Goal: Find specific page/section: Find specific page/section

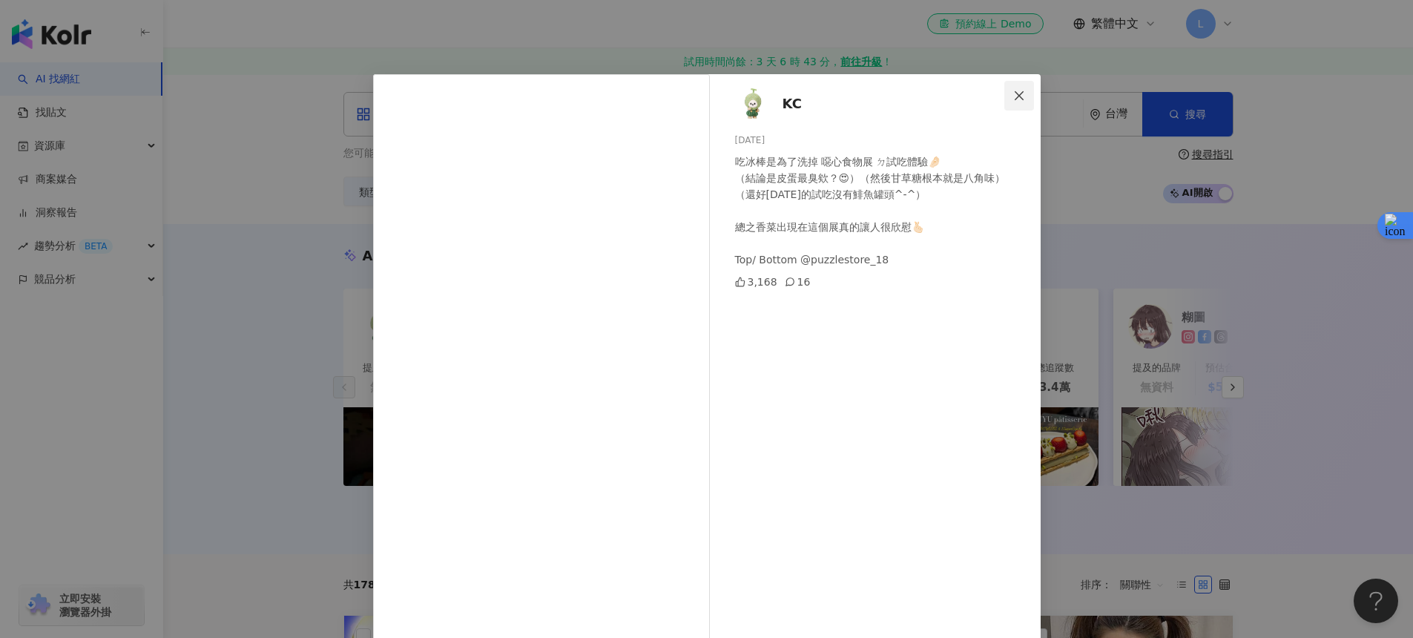
click at [1015, 94] on icon "close" at bounding box center [1019, 94] width 9 height 9
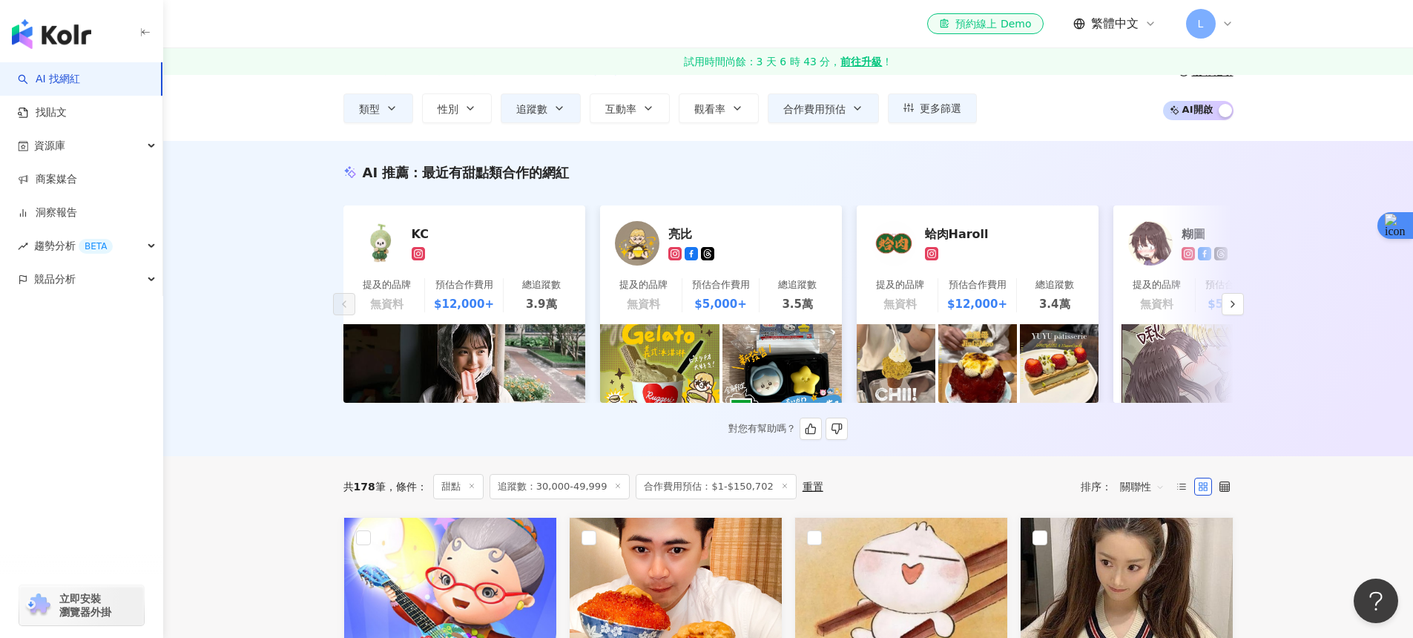
scroll to position [85, 0]
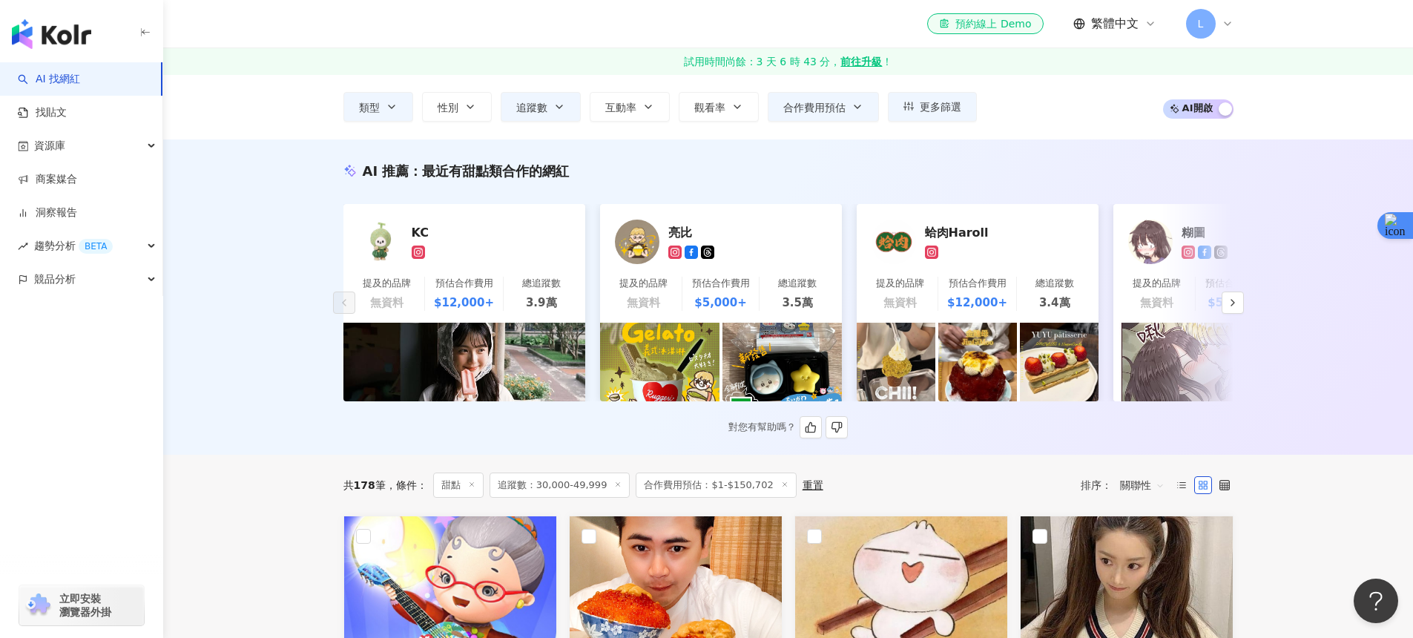
click at [421, 250] on icon at bounding box center [418, 251] width 7 height 7
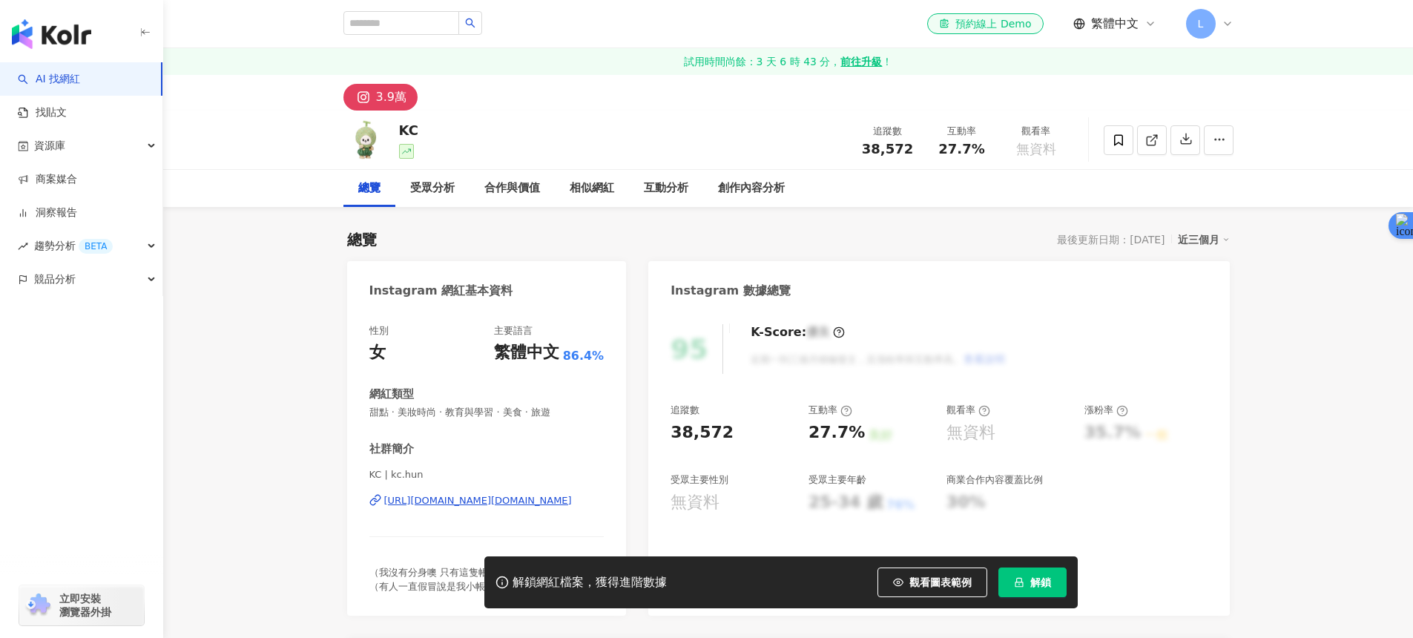
click at [511, 495] on div "https://www.instagram.com/kc.hun/" at bounding box center [478, 500] width 188 height 13
